Goal: Task Accomplishment & Management: Manage account settings

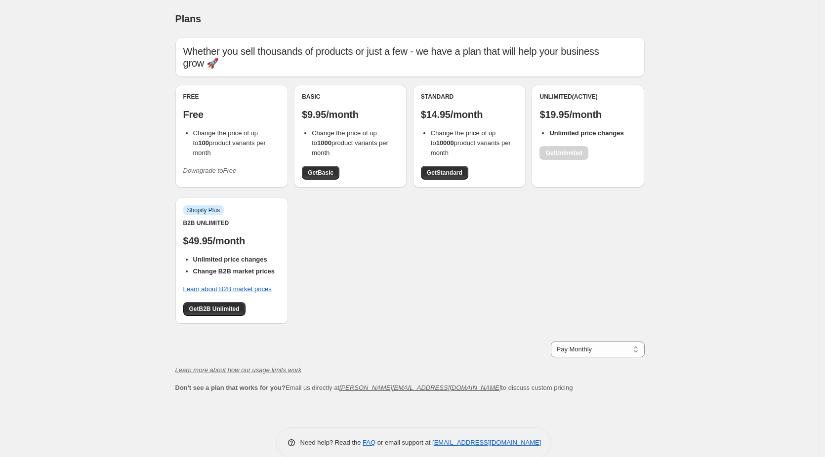
click at [259, 160] on div "Free Free Change the price of up to 100 product variants per month Downgrade to…" at bounding box center [231, 136] width 97 height 86
click at [233, 167] on icon "Downgrade to Free" at bounding box center [209, 170] width 53 height 7
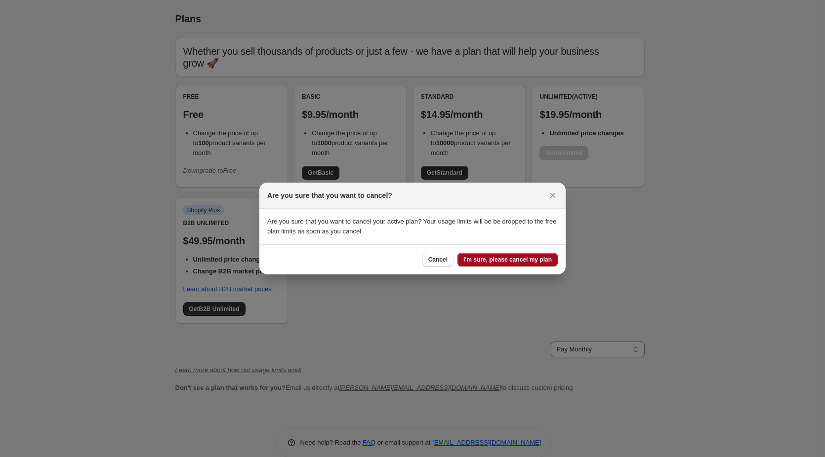
click at [521, 260] on span "I'm sure, please cancel my plan" at bounding box center [507, 260] width 88 height 8
